Goal: Find specific page/section: Find specific page/section

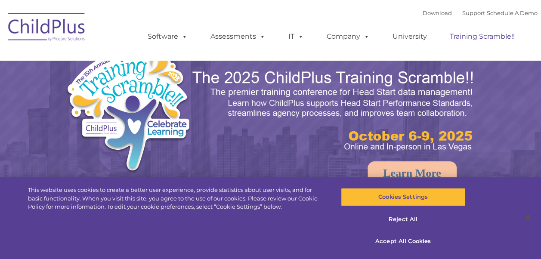
select select "MEDIUM"
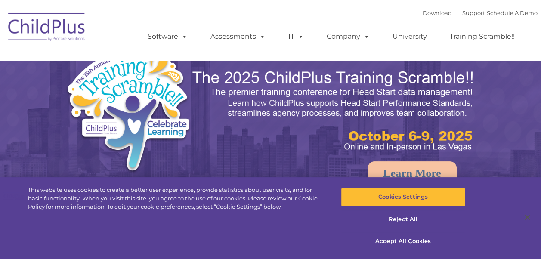
select select "MEDIUM"
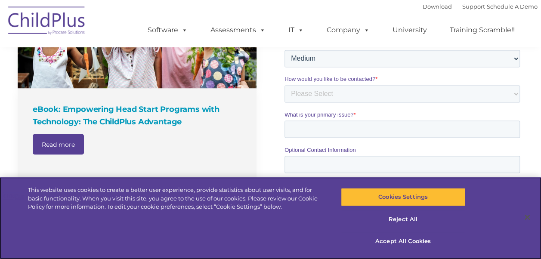
scroll to position [702, 0]
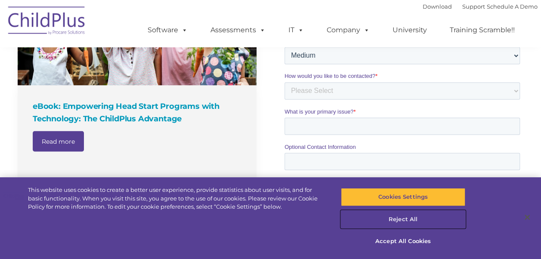
click at [407, 221] on button "Reject All" at bounding box center [403, 220] width 124 height 18
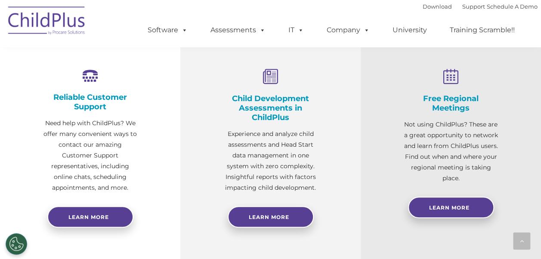
scroll to position [0, 0]
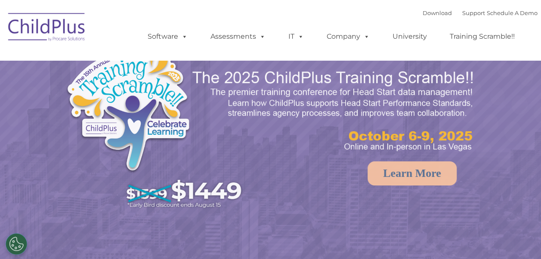
select select "MEDIUM"
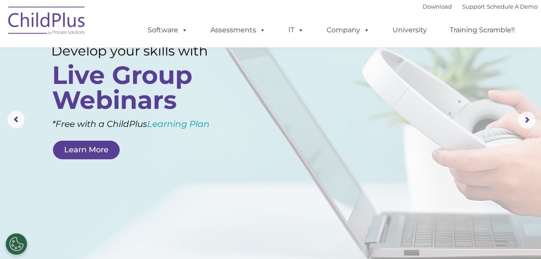
scroll to position [25, 0]
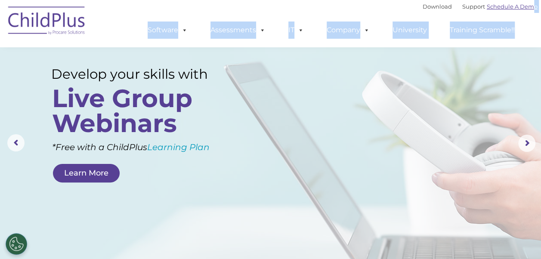
drag, startPoint x: 535, startPoint y: 41, endPoint x: 533, endPoint y: 8, distance: 32.8
click at [533, 8] on div "Download Support | Schedule A Demo  MENU MENU Software ChildPlus: The original…" at bounding box center [334, 23] width 407 height 47
